Goal: Task Accomplishment & Management: Complete application form

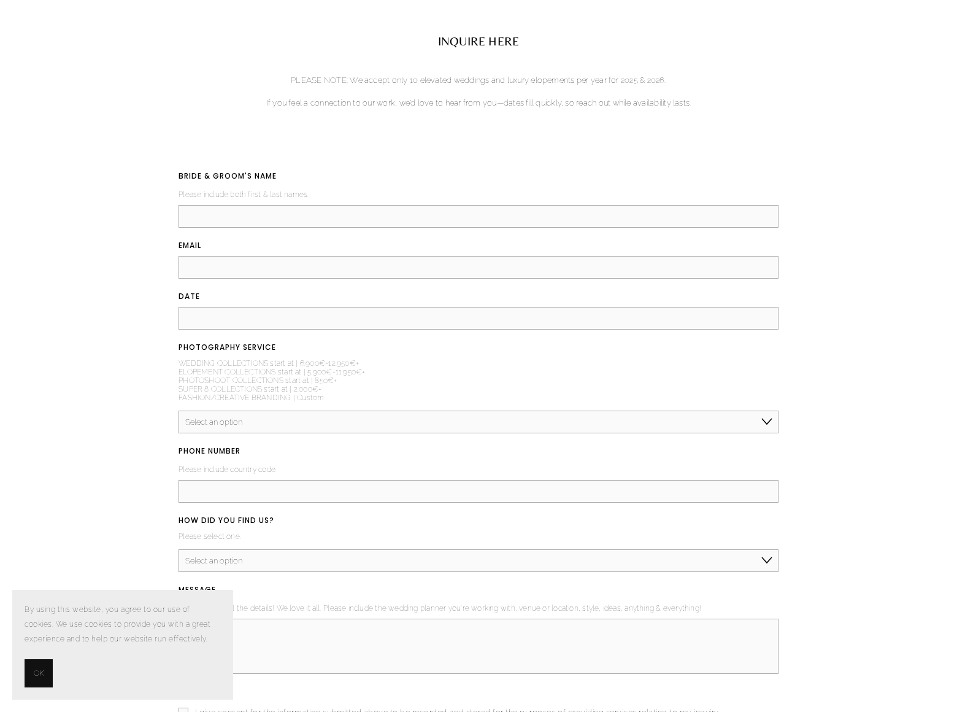
scroll to position [9, 0]
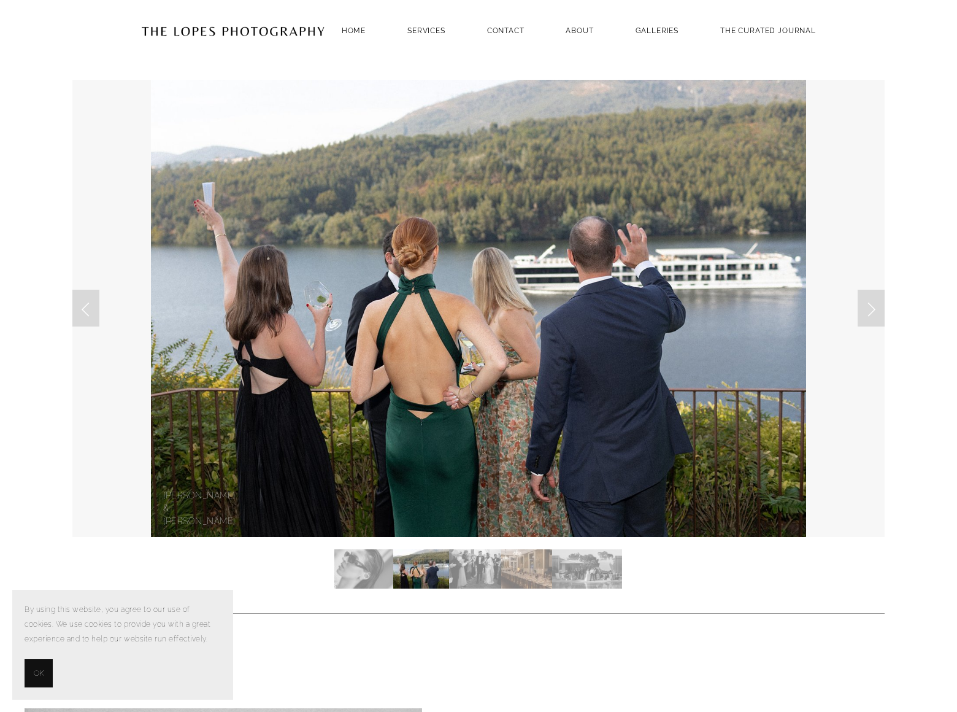
click at [183, 598] on section "By using this website, you agree to our use of cookies. We use cookies to provi…" at bounding box center [122, 645] width 221 height 110
select select "Elopement, Civil or Micro Wedding | Less than 50 guests"
select select "Instagram"
type input "[PERSON_NAME]"
type input "[PERSON_NAME][EMAIL_ADDRESS][DOMAIN_NAME]"
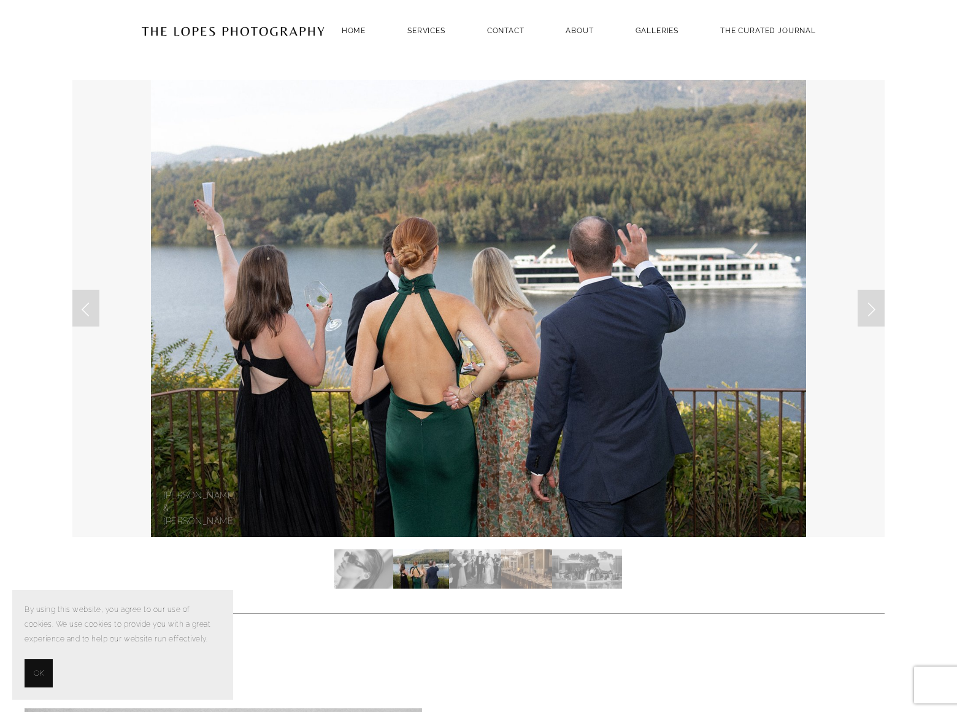
type input "[DATE]"
type input "8054002077"
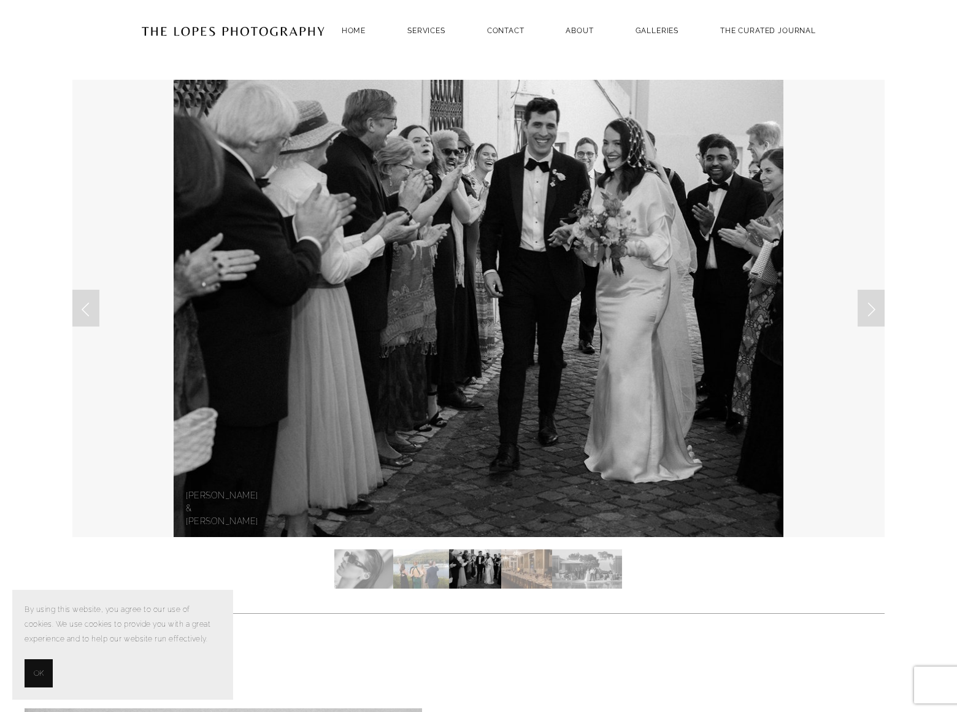
type textarea "I am not offering SEO or Pay Per Click Advertising services. This is something …"
